Goal: Task Accomplishment & Management: Use online tool/utility

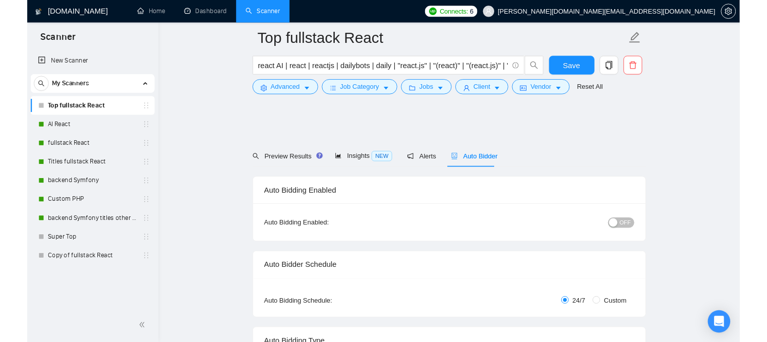
scroll to position [1160, 0]
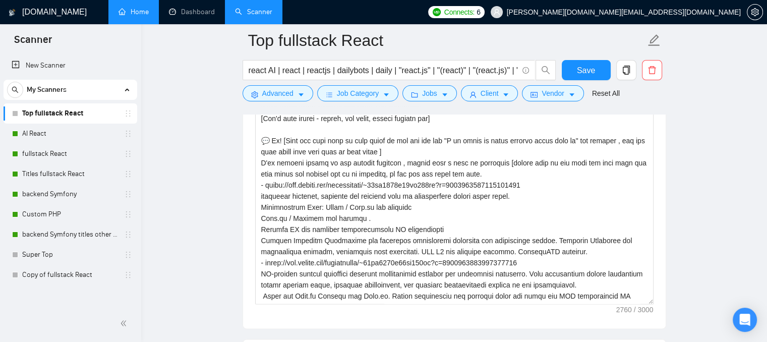
click at [141, 14] on link "Home" at bounding box center [134, 12] width 30 height 9
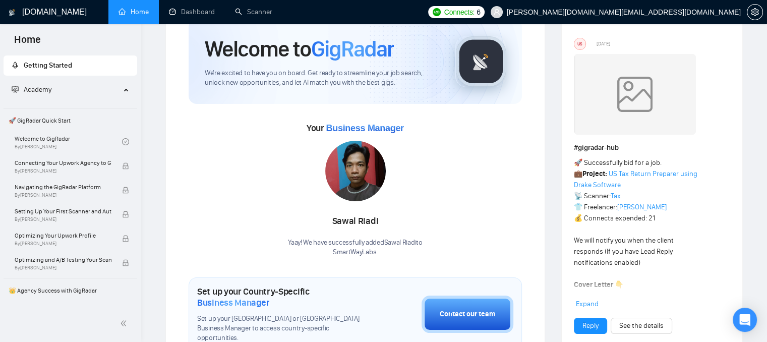
scroll to position [48, 0]
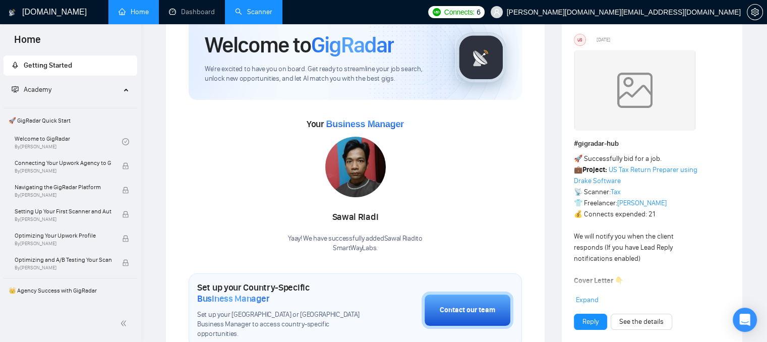
click at [272, 16] on link "Scanner" at bounding box center [253, 12] width 37 height 9
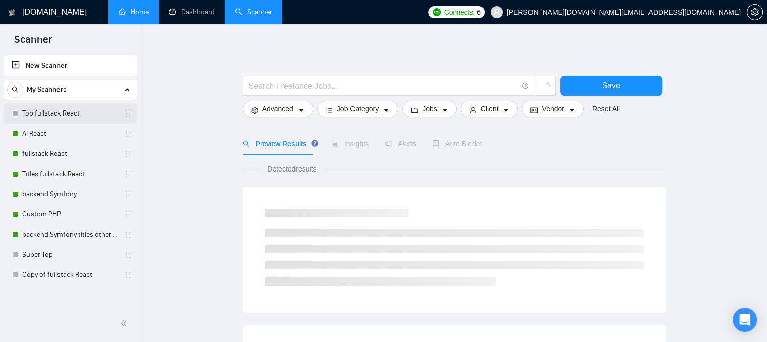
click at [68, 113] on link "Top fullstack React" at bounding box center [70, 113] width 96 height 20
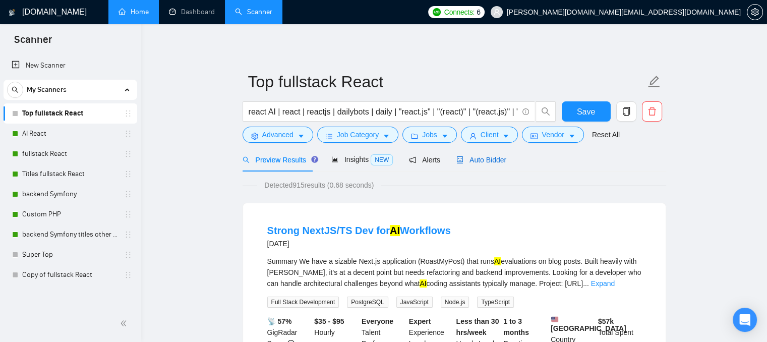
click at [479, 158] on span "Auto Bidder" at bounding box center [481, 160] width 50 height 8
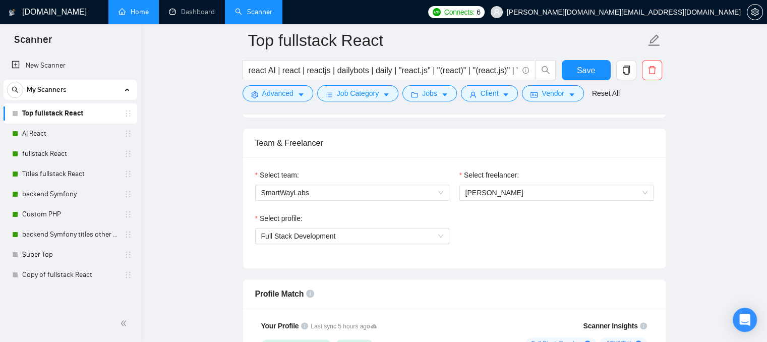
scroll to position [494, 0]
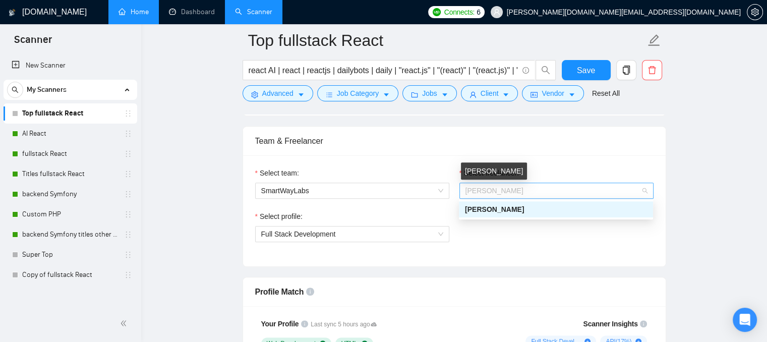
click at [484, 187] on span "[PERSON_NAME]" at bounding box center [495, 191] width 58 height 8
click at [421, 155] on div "Select team: SmartWayLabs Select freelancer: [PERSON_NAME] Select profile: Full…" at bounding box center [454, 210] width 423 height 111
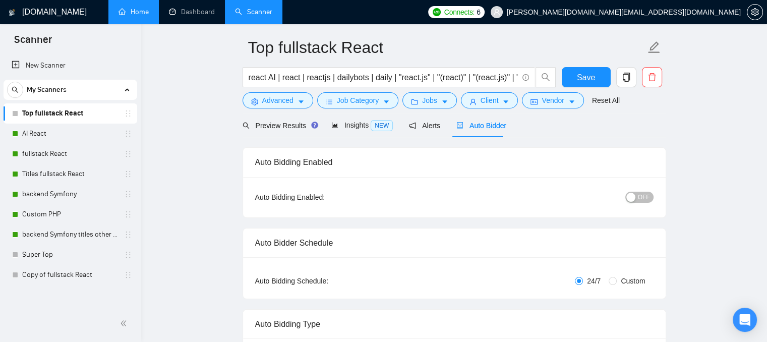
scroll to position [0, 0]
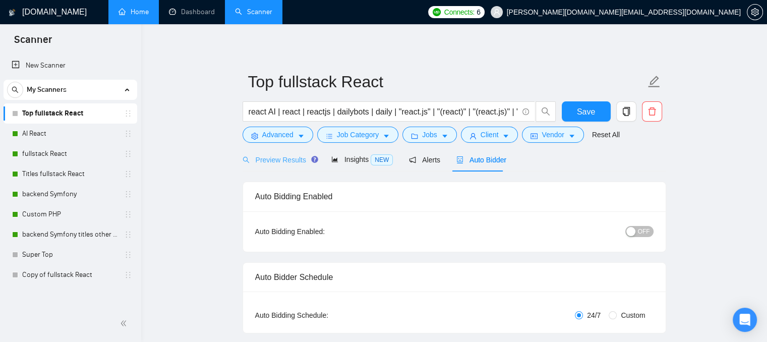
click at [275, 166] on div "Preview Results" at bounding box center [279, 160] width 73 height 24
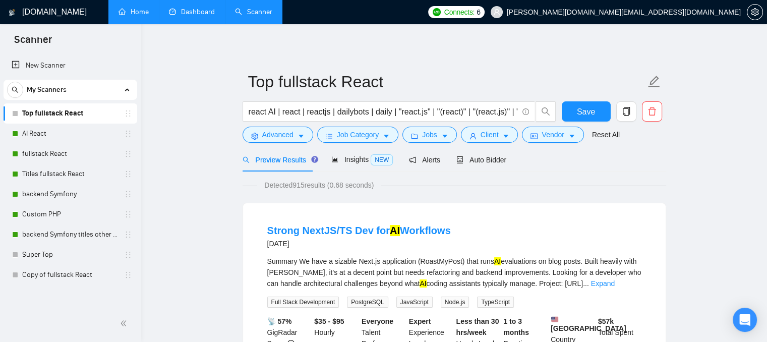
click at [182, 8] on link "Dashboard" at bounding box center [192, 12] width 46 height 9
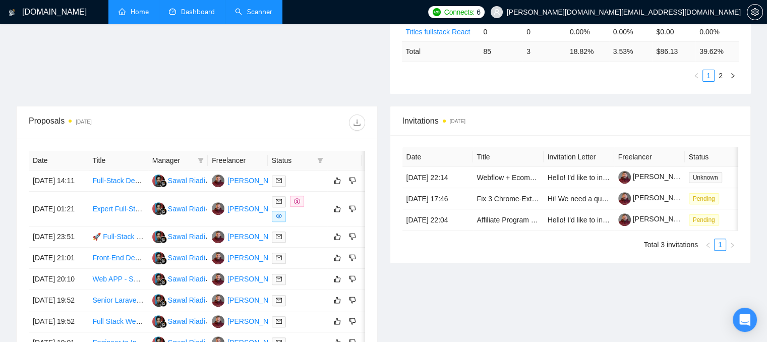
scroll to position [303, 0]
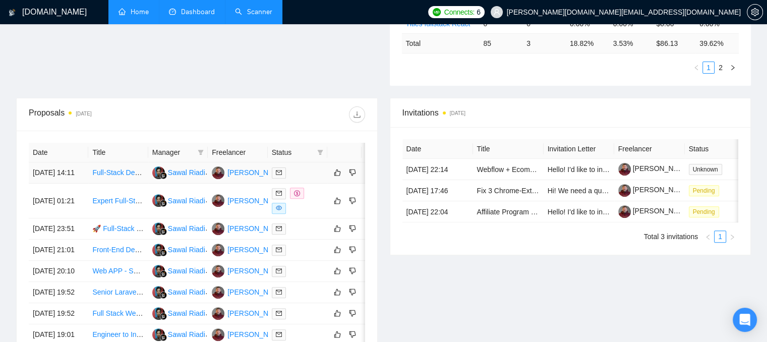
click at [301, 179] on div at bounding box center [297, 173] width 51 height 12
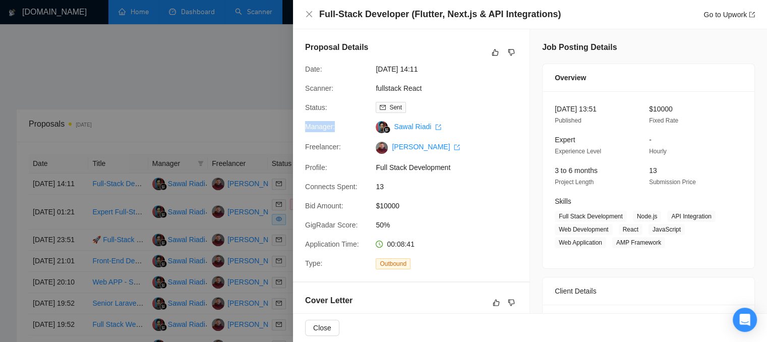
drag, startPoint x: 303, startPoint y: 128, endPoint x: 336, endPoint y: 131, distance: 33.4
click at [336, 131] on div "Manager:" at bounding box center [336, 127] width 71 height 12
drag, startPoint x: 305, startPoint y: 148, endPoint x: 344, endPoint y: 148, distance: 39.3
click at [344, 148] on div "Freelancer:" at bounding box center [336, 147] width 71 height 12
drag, startPoint x: 475, startPoint y: 149, endPoint x: 383, endPoint y: 152, distance: 92.4
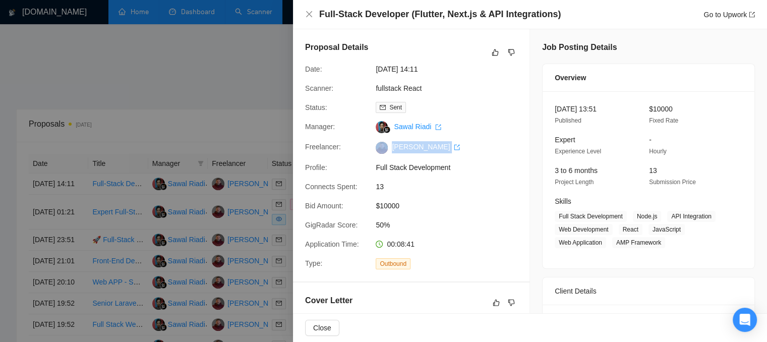
click at [383, 152] on div "Freelancer: [PERSON_NAME]" at bounding box center [407, 147] width 212 height 12
click at [311, 12] on icon "close" at bounding box center [309, 14] width 6 height 6
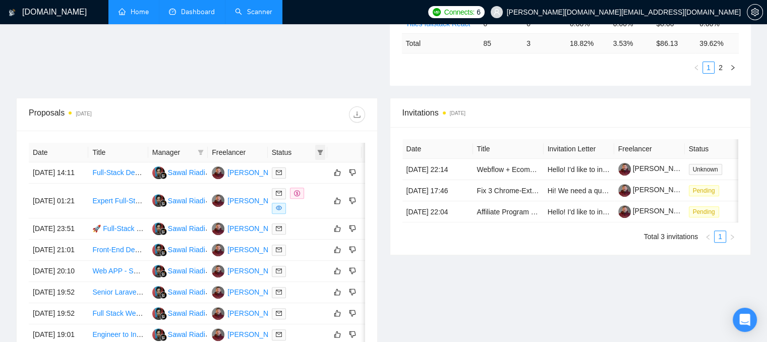
click at [321, 150] on icon "filter" at bounding box center [321, 152] width 6 height 5
click at [290, 168] on span "Chat" at bounding box center [287, 170] width 19 height 8
checkbox input "true"
click at [311, 209] on span "OK" at bounding box center [312, 206] width 10 height 11
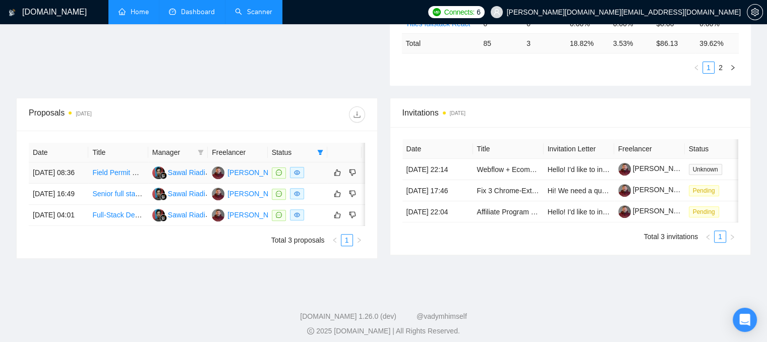
click at [319, 176] on div at bounding box center [297, 173] width 51 height 12
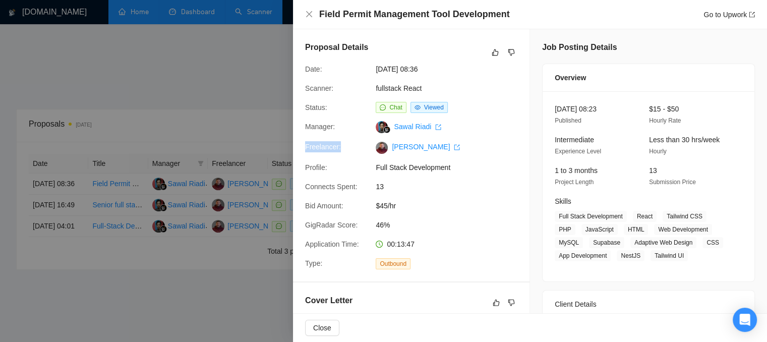
drag, startPoint x: 303, startPoint y: 147, endPoint x: 345, endPoint y: 149, distance: 42.4
click at [345, 149] on div "Freelancer:" at bounding box center [336, 147] width 71 height 12
click at [305, 15] on icon "close" at bounding box center [309, 14] width 8 height 8
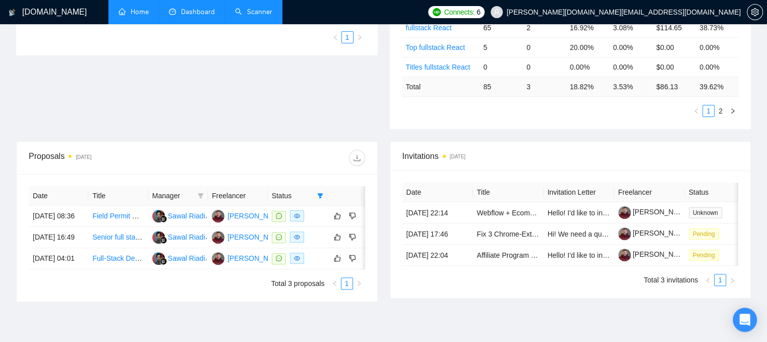
scroll to position [101, 0]
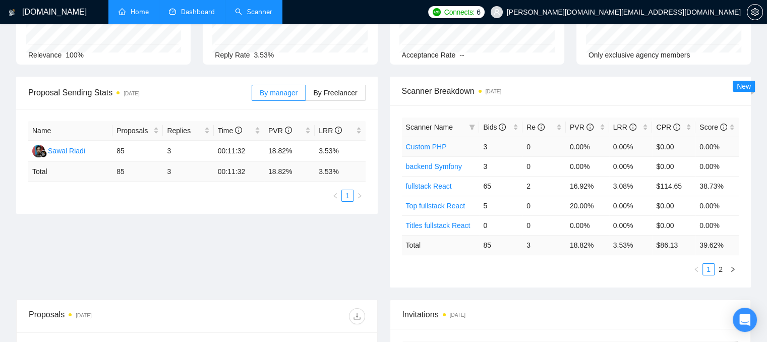
click at [436, 148] on link "Custom PHP" at bounding box center [426, 147] width 41 height 8
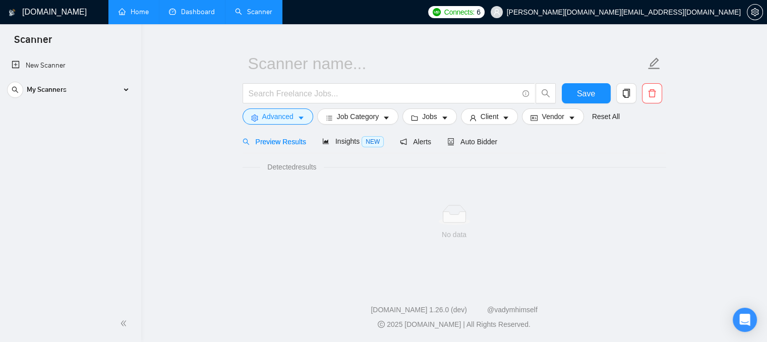
scroll to position [18, 0]
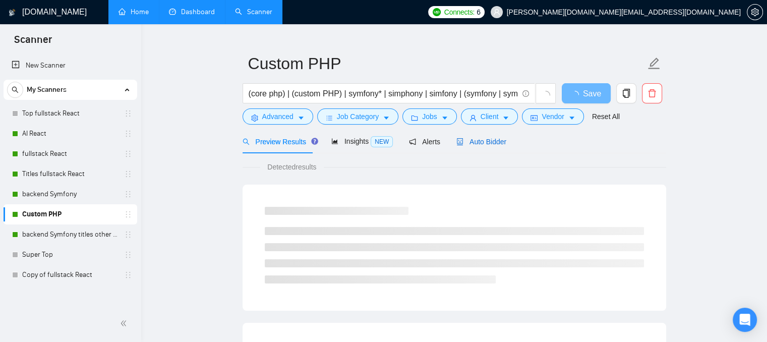
click at [460, 143] on span "Auto Bidder" at bounding box center [481, 142] width 50 height 8
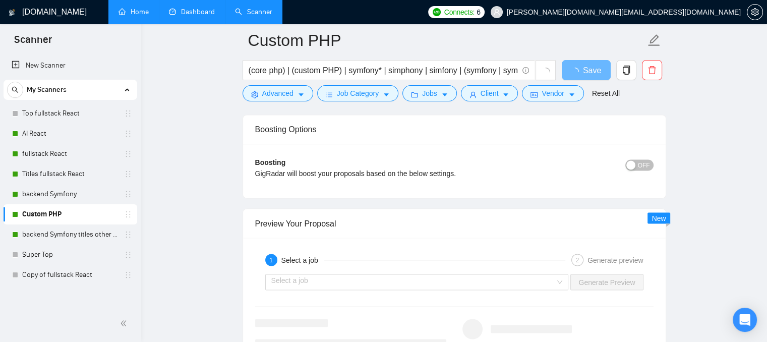
scroll to position [1733, 0]
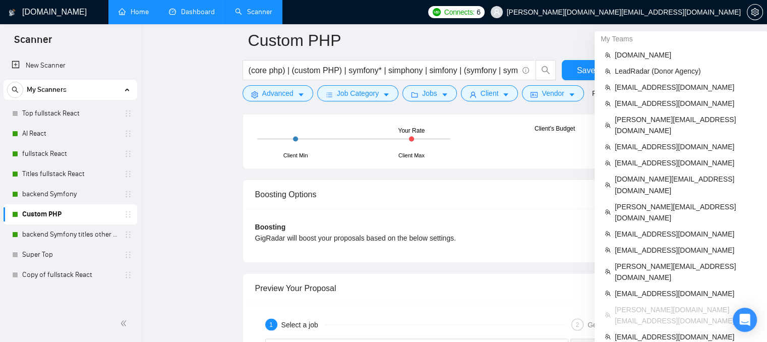
click at [681, 12] on span "[PERSON_NAME][DOMAIN_NAME][EMAIL_ADDRESS][DOMAIN_NAME]" at bounding box center [624, 12] width 234 height 0
click at [643, 119] on span "[PERSON_NAME][EMAIL_ADDRESS][DOMAIN_NAME]" at bounding box center [686, 125] width 142 height 22
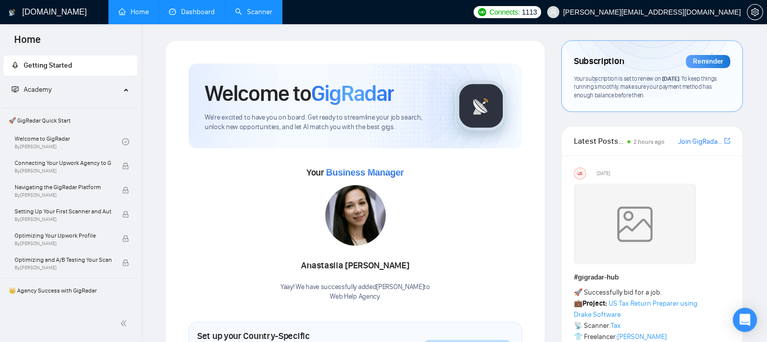
click at [181, 14] on link "Dashboard" at bounding box center [192, 12] width 46 height 9
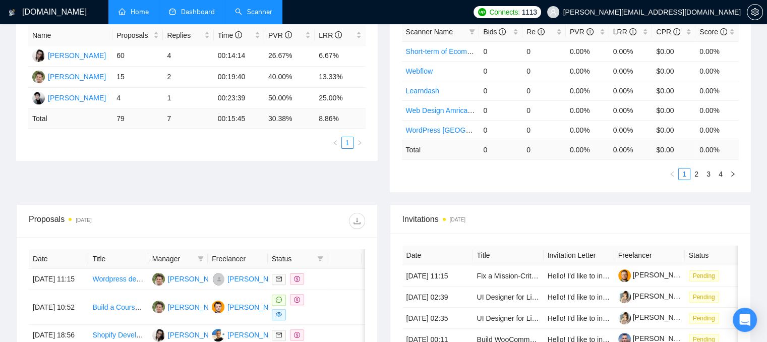
scroll to position [146, 0]
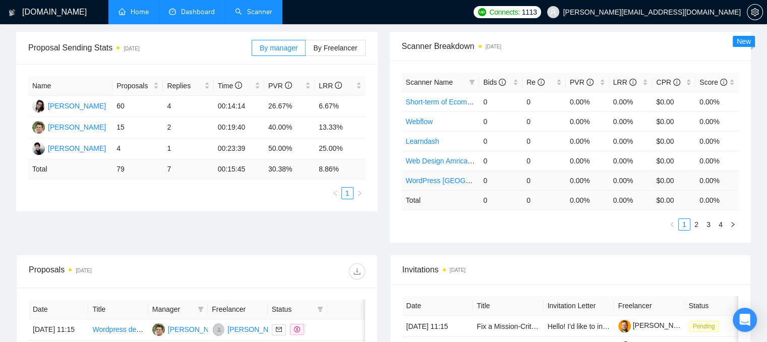
click at [432, 177] on link "WordPress [GEOGRAPHIC_DATA]" at bounding box center [461, 181] width 110 height 8
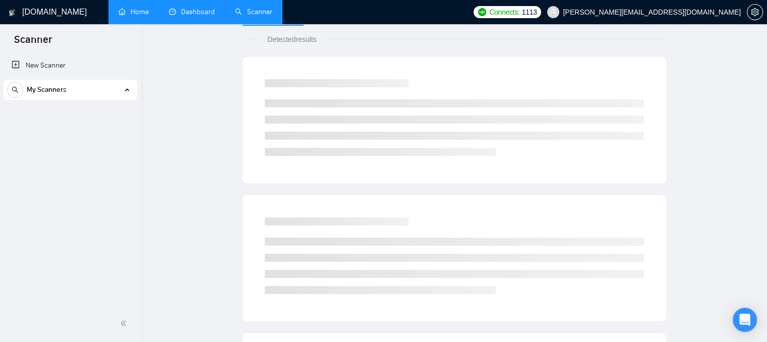
scroll to position [18, 0]
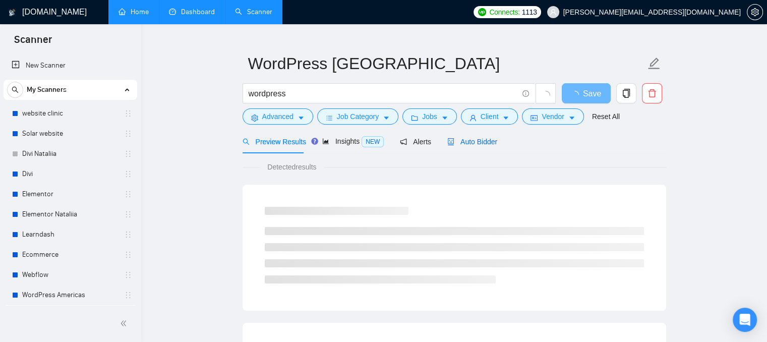
click at [456, 145] on span "Auto Bidder" at bounding box center [472, 142] width 50 height 8
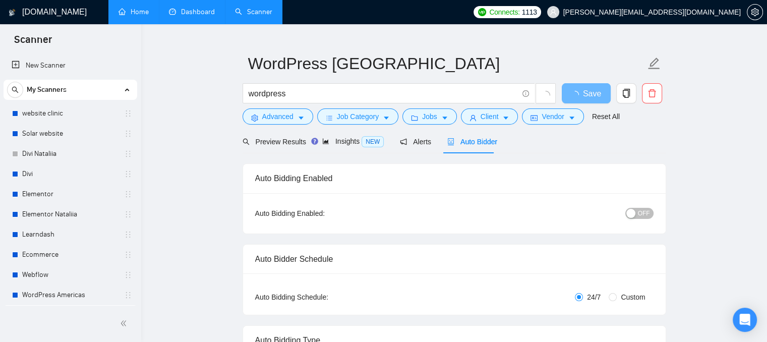
radio input "false"
radio input "true"
checkbox input "true"
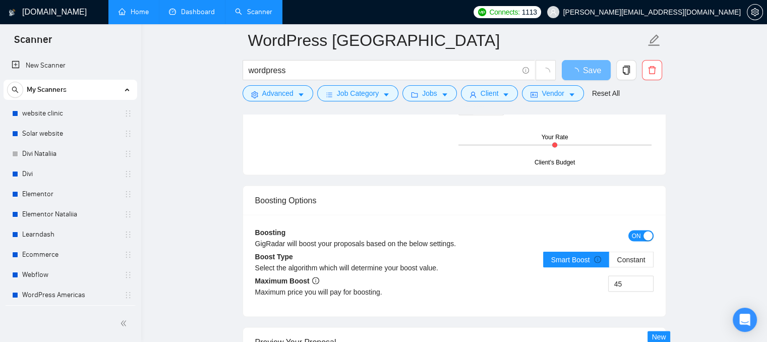
scroll to position [1935, 0]
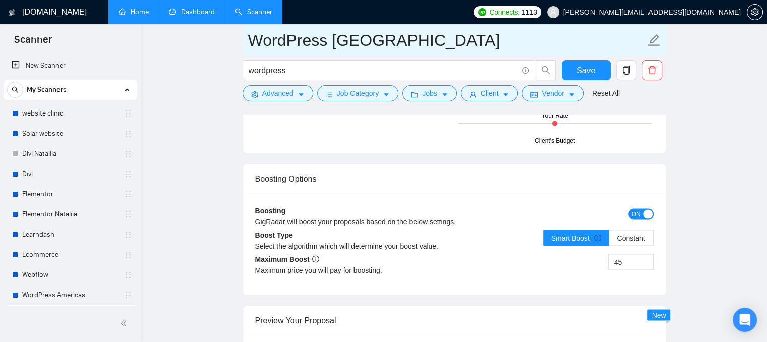
drag, startPoint x: 251, startPoint y: 43, endPoint x: 326, endPoint y: 39, distance: 74.8
click at [326, 39] on input "WordPress [GEOGRAPHIC_DATA]" at bounding box center [446, 40] width 397 height 25
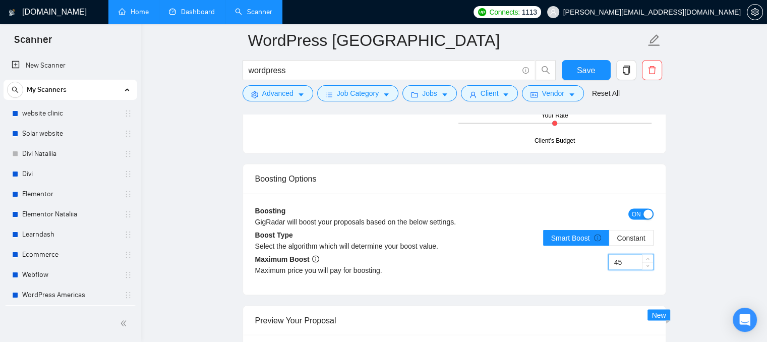
click at [622, 261] on input "45" at bounding box center [631, 262] width 44 height 15
click at [139, 15] on link "Home" at bounding box center [134, 12] width 30 height 9
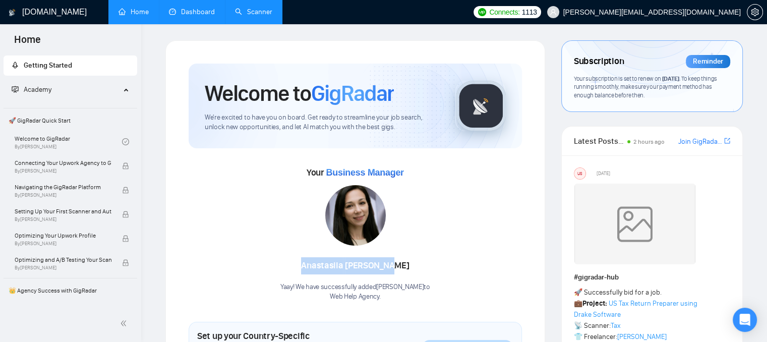
drag, startPoint x: 311, startPoint y: 267, endPoint x: 408, endPoint y: 260, distance: 97.6
click at [408, 260] on div "[PERSON_NAME]" at bounding box center [355, 265] width 150 height 17
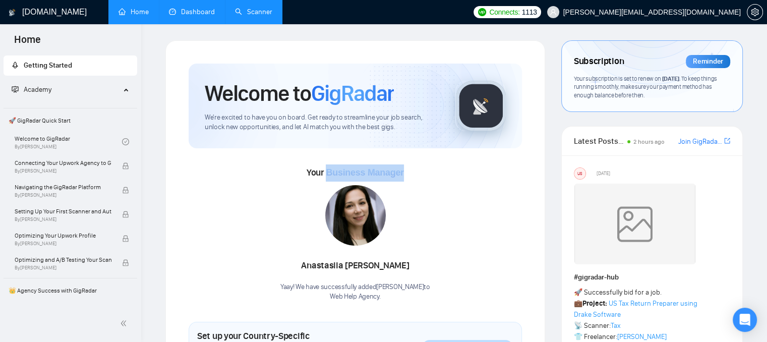
drag, startPoint x: 404, startPoint y: 173, endPoint x: 329, endPoint y: 176, distance: 75.2
click at [329, 176] on div "Your Business Manager [PERSON_NAME] Yaay! We have successfully added [PERSON_NA…" at bounding box center [355, 232] width 333 height 137
click at [486, 186] on div "Your Business Manager [PERSON_NAME] Yaay! We have successfully added [PERSON_NA…" at bounding box center [355, 232] width 333 height 137
click at [261, 16] on link "Scanner" at bounding box center [253, 12] width 37 height 9
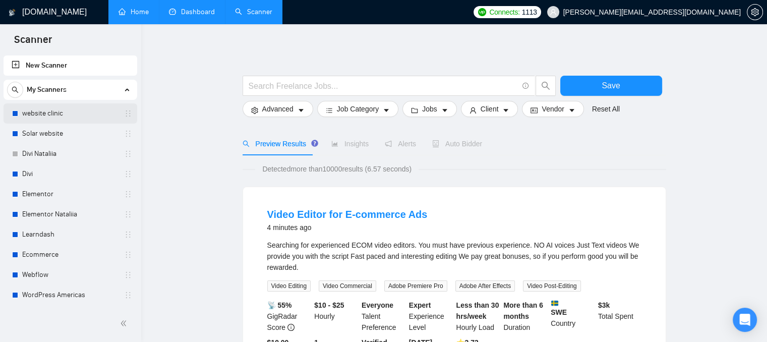
click at [19, 115] on div "website clinic" at bounding box center [72, 113] width 120 height 20
click at [42, 111] on link "website clinic" at bounding box center [70, 113] width 96 height 20
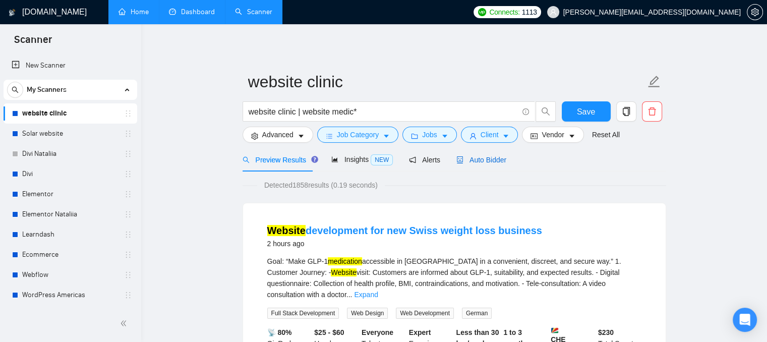
click at [460, 160] on span "Auto Bidder" at bounding box center [481, 160] width 50 height 8
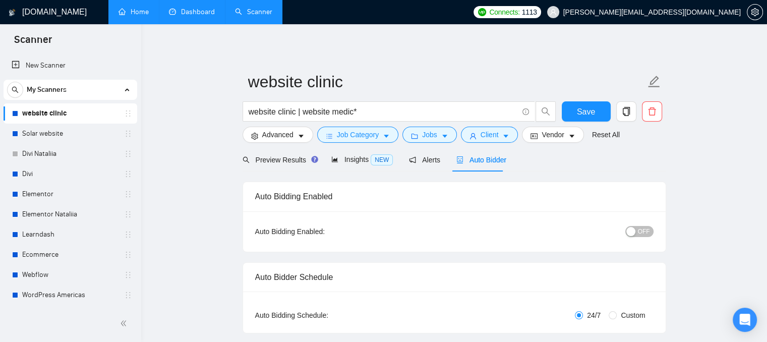
checkbox input "true"
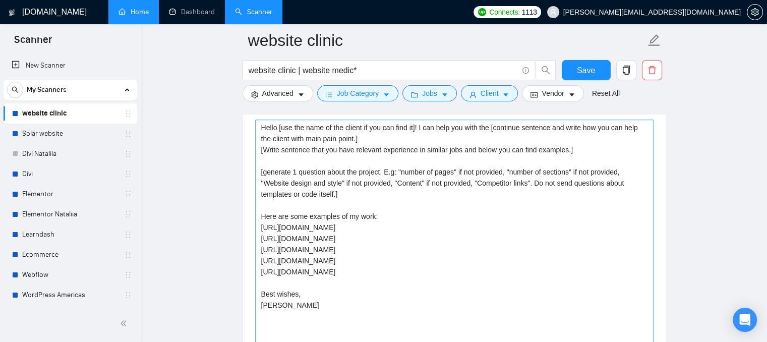
scroll to position [1200, 0]
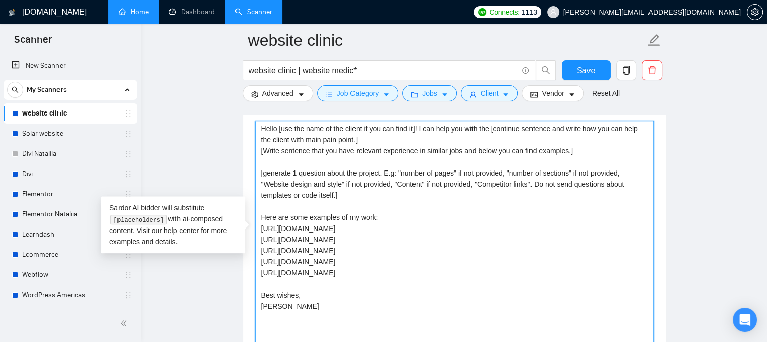
drag, startPoint x: 337, startPoint y: 278, endPoint x: 257, endPoint y: 215, distance: 102.4
click at [257, 215] on textarea "Hello [use the name of the client if you can find it]! I can help you with the …" at bounding box center [454, 234] width 398 height 227
click at [384, 230] on textarea "Hello [use the name of the client if you can find it]! I can help you with the …" at bounding box center [454, 234] width 398 height 227
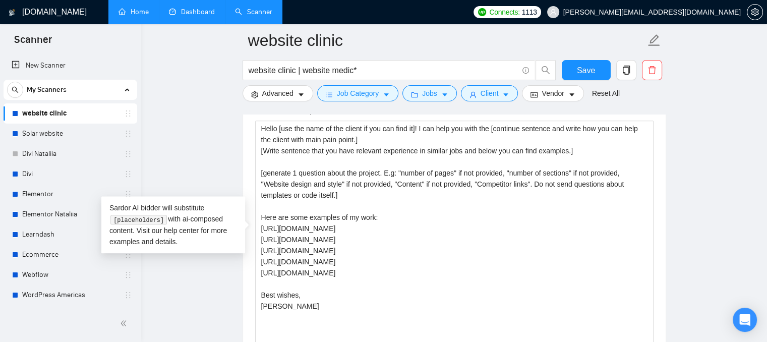
click at [190, 16] on link "Dashboard" at bounding box center [192, 12] width 46 height 9
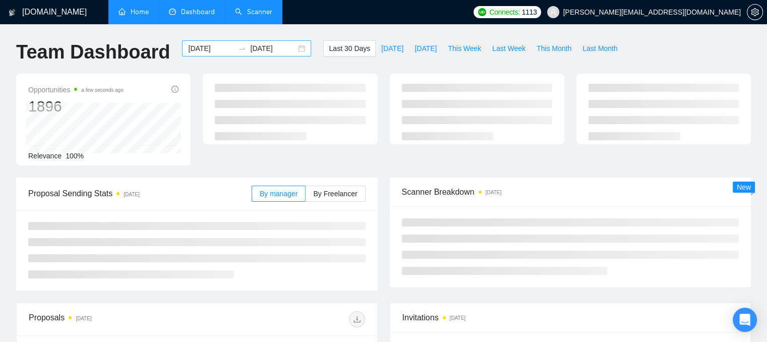
click at [208, 54] on div "[DATE] [DATE]" at bounding box center [246, 48] width 129 height 16
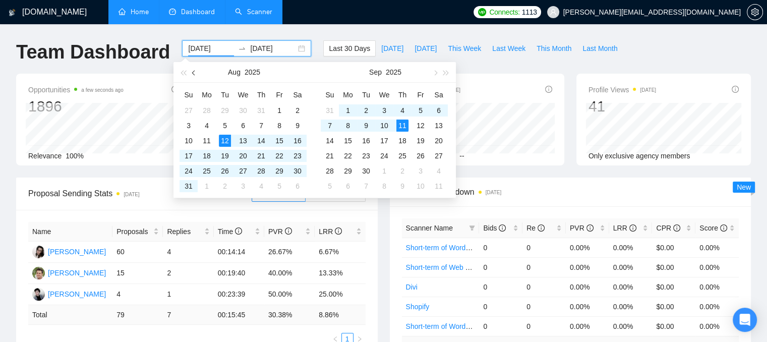
click at [194, 72] on span "button" at bounding box center [194, 72] width 5 height 5
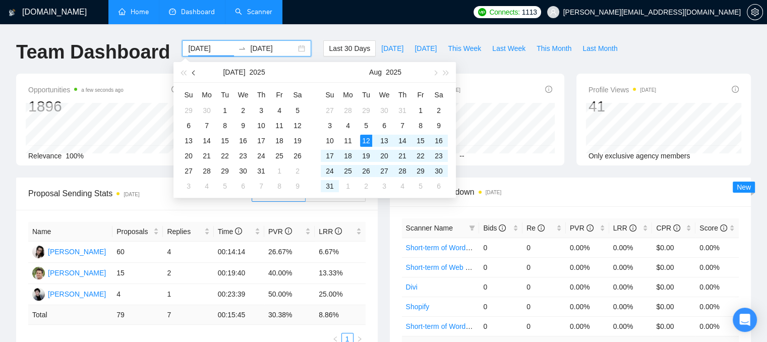
click at [194, 72] on span "button" at bounding box center [194, 72] width 5 height 5
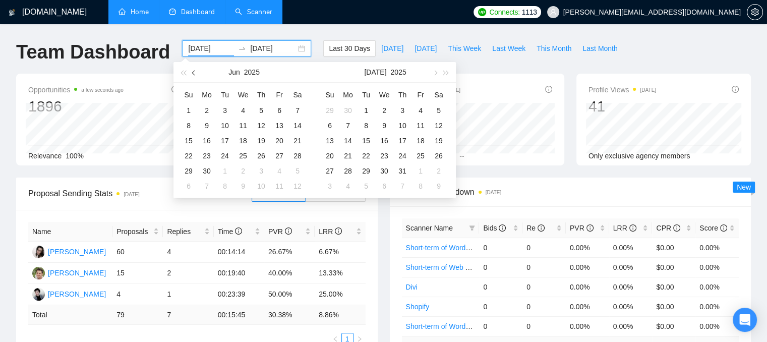
click at [194, 72] on span "button" at bounding box center [194, 72] width 5 height 5
click at [194, 74] on span "button" at bounding box center [194, 72] width 5 height 5
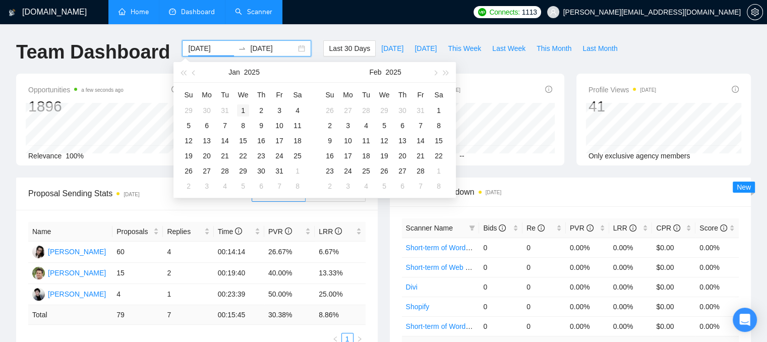
type input "[DATE]"
drag, startPoint x: 250, startPoint y: 105, endPoint x: 245, endPoint y: 108, distance: 6.2
click at [245, 108] on td "1" at bounding box center [243, 110] width 18 height 15
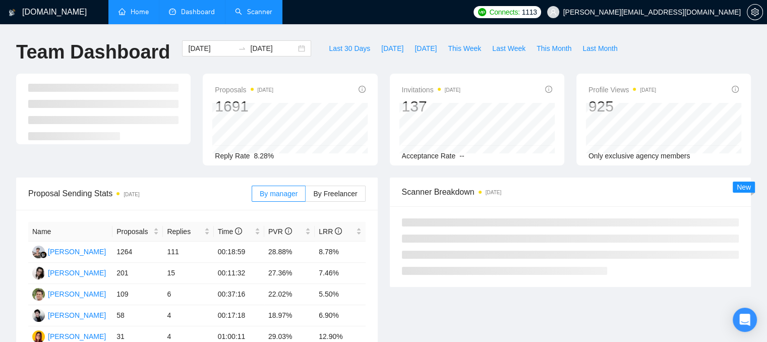
scroll to position [50, 0]
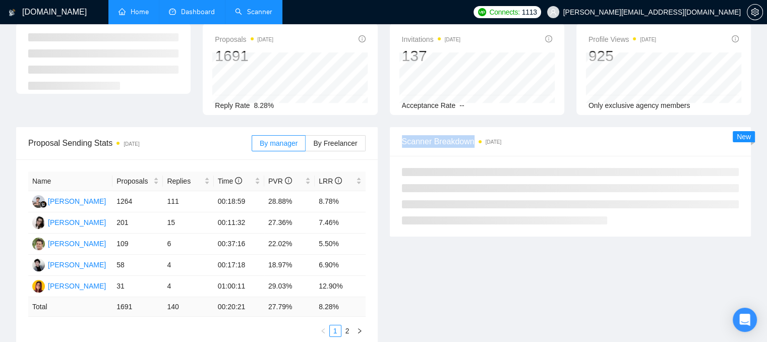
drag, startPoint x: 403, startPoint y: 144, endPoint x: 486, endPoint y: 146, distance: 83.3
click at [486, 146] on span "Scanner Breakdown [DATE]" at bounding box center [570, 141] width 337 height 13
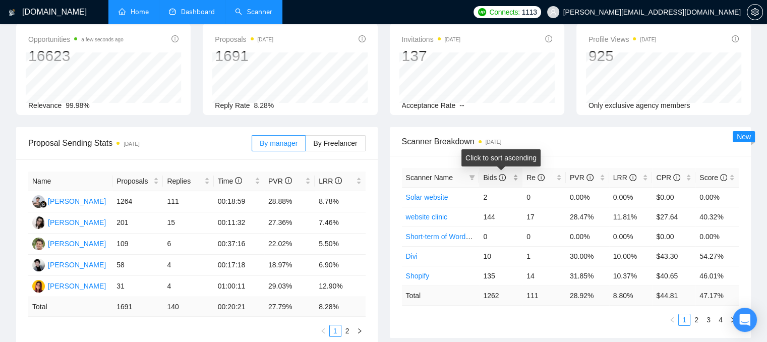
click at [518, 179] on div "Bids" at bounding box center [500, 177] width 35 height 11
click at [514, 178] on div "Bids" at bounding box center [500, 177] width 35 height 11
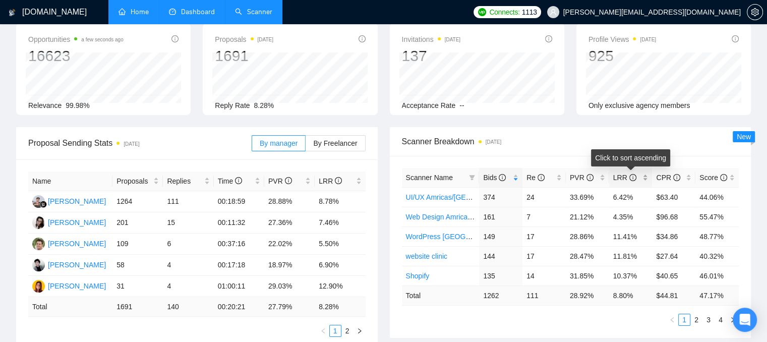
click at [644, 179] on div "LRR" at bounding box center [630, 177] width 35 height 11
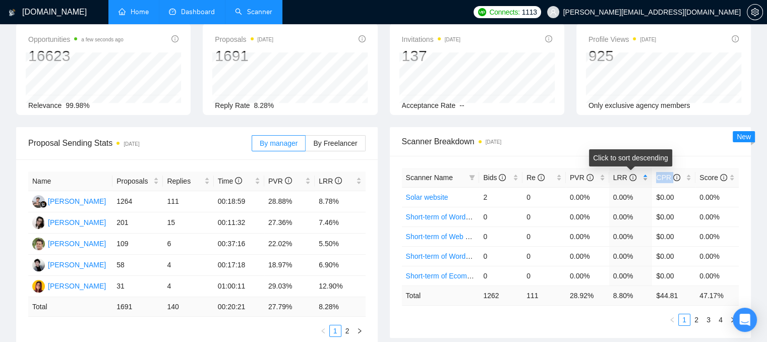
click at [644, 179] on div "LRR" at bounding box center [630, 177] width 35 height 11
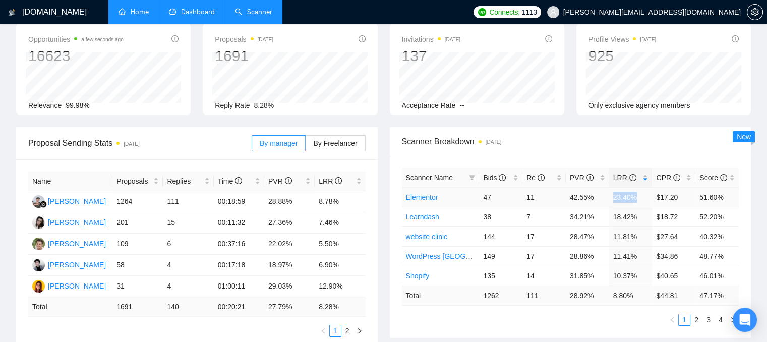
drag, startPoint x: 611, startPoint y: 201, endPoint x: 638, endPoint y: 202, distance: 27.3
click at [638, 202] on td "23.40%" at bounding box center [630, 197] width 43 height 20
click at [472, 180] on icon "filter" at bounding box center [473, 177] width 6 height 5
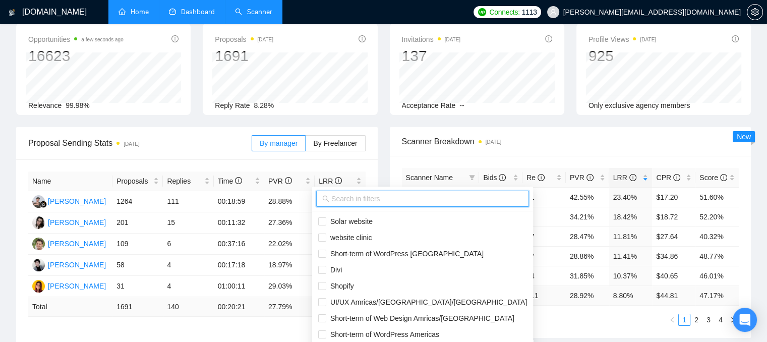
click at [375, 202] on input "text" at bounding box center [427, 198] width 192 height 11
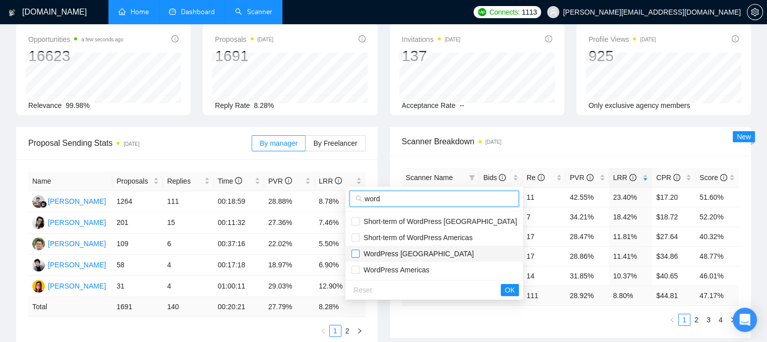
type input "word"
click at [356, 252] on input "checkbox" at bounding box center [356, 254] width 8 height 8
checkbox input "true"
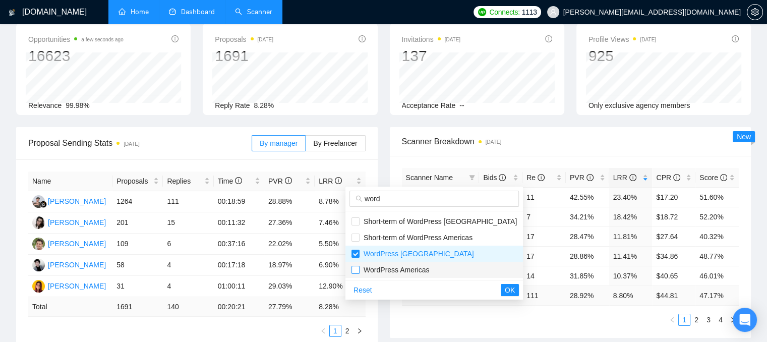
click at [356, 266] on input "checkbox" at bounding box center [356, 270] width 8 height 8
checkbox input "true"
click at [505, 291] on span "OK" at bounding box center [510, 289] width 10 height 11
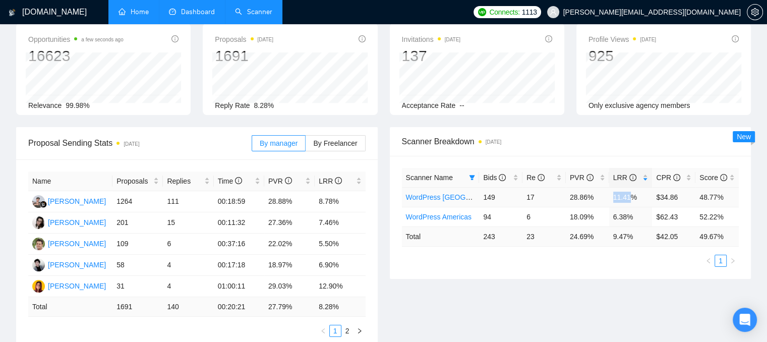
drag, startPoint x: 610, startPoint y: 197, endPoint x: 632, endPoint y: 194, distance: 22.3
click at [632, 194] on td "11.41%" at bounding box center [630, 197] width 43 height 20
drag, startPoint x: 613, startPoint y: 215, endPoint x: 631, endPoint y: 218, distance: 18.5
click at [631, 218] on td "6.38%" at bounding box center [630, 217] width 43 height 20
drag, startPoint x: 724, startPoint y: 197, endPoint x: 402, endPoint y: 192, distance: 321.8
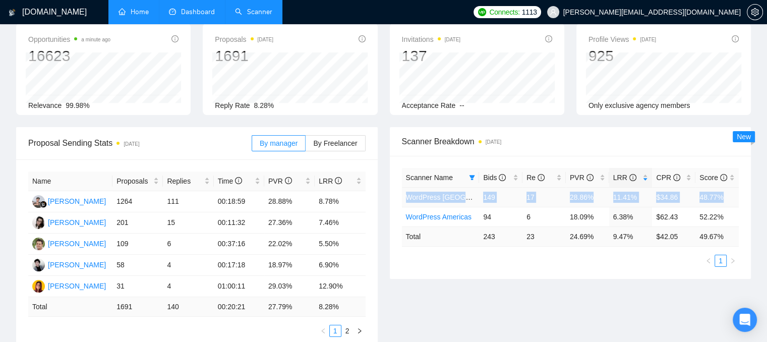
click at [402, 192] on tr "WordPress Europe 149 17 28.86% 11.41% $34.86 48.77%" at bounding box center [570, 197] width 337 height 20
click at [665, 199] on td "$34.86" at bounding box center [673, 197] width 43 height 20
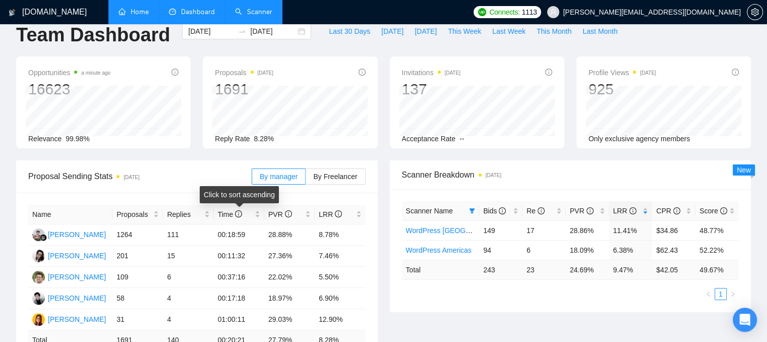
scroll to position [0, 0]
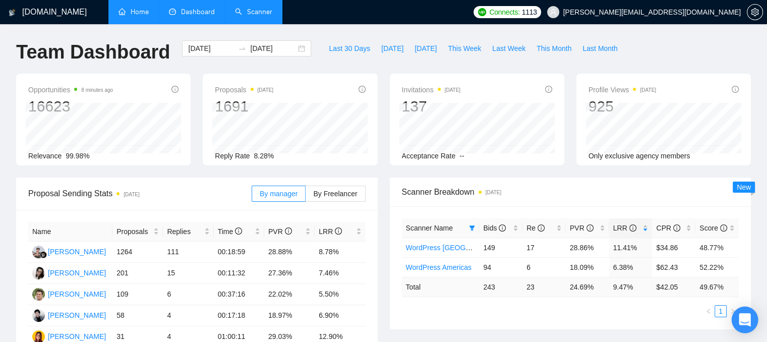
click at [747, 315] on icon "Open Intercom Messenger" at bounding box center [745, 319] width 12 height 13
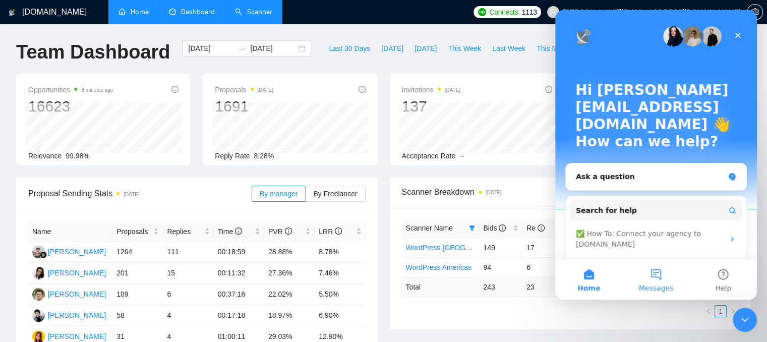
click at [659, 279] on button "Messages" at bounding box center [655, 279] width 67 height 40
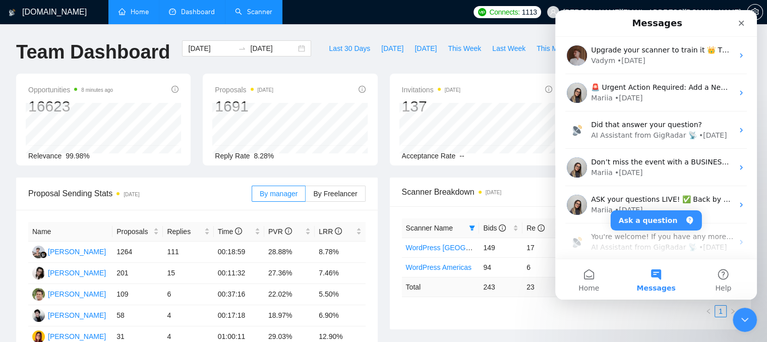
click at [405, 313] on ul "1" at bounding box center [570, 311] width 337 height 12
click at [745, 326] on div "Close Intercom Messenger" at bounding box center [743, 318] width 24 height 24
